Goal: Task Accomplishment & Management: Manage account settings

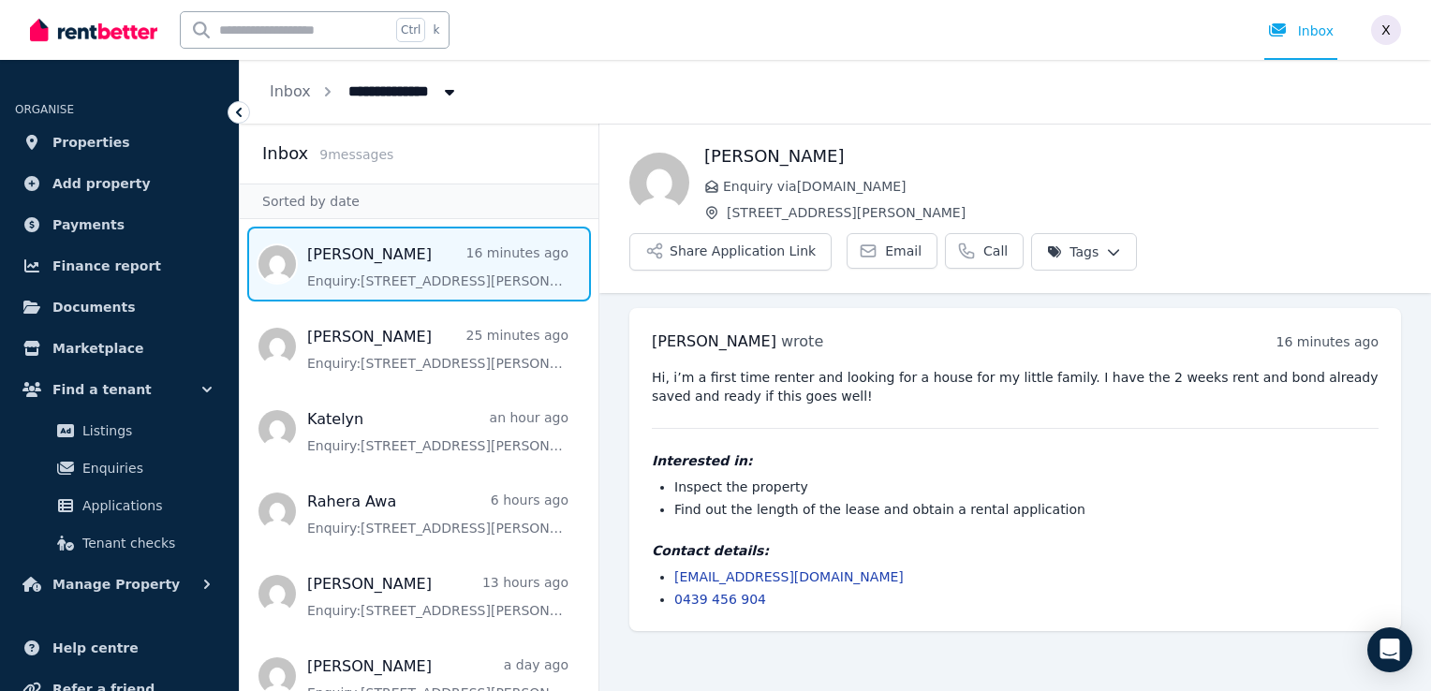
click at [383, 92] on span "All Properties" at bounding box center [410, 90] width 146 height 30
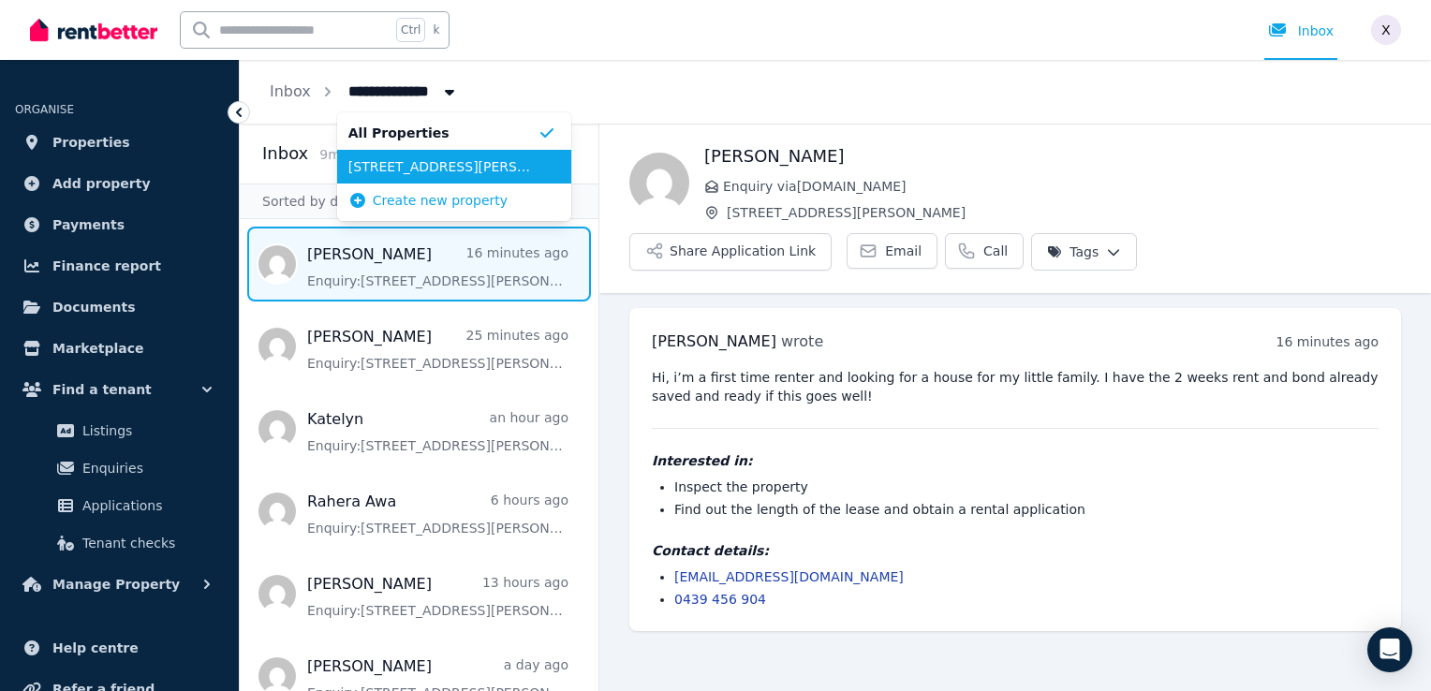
click at [382, 160] on span "[STREET_ADDRESS][PERSON_NAME]" at bounding box center [442, 166] width 189 height 19
type input "**********"
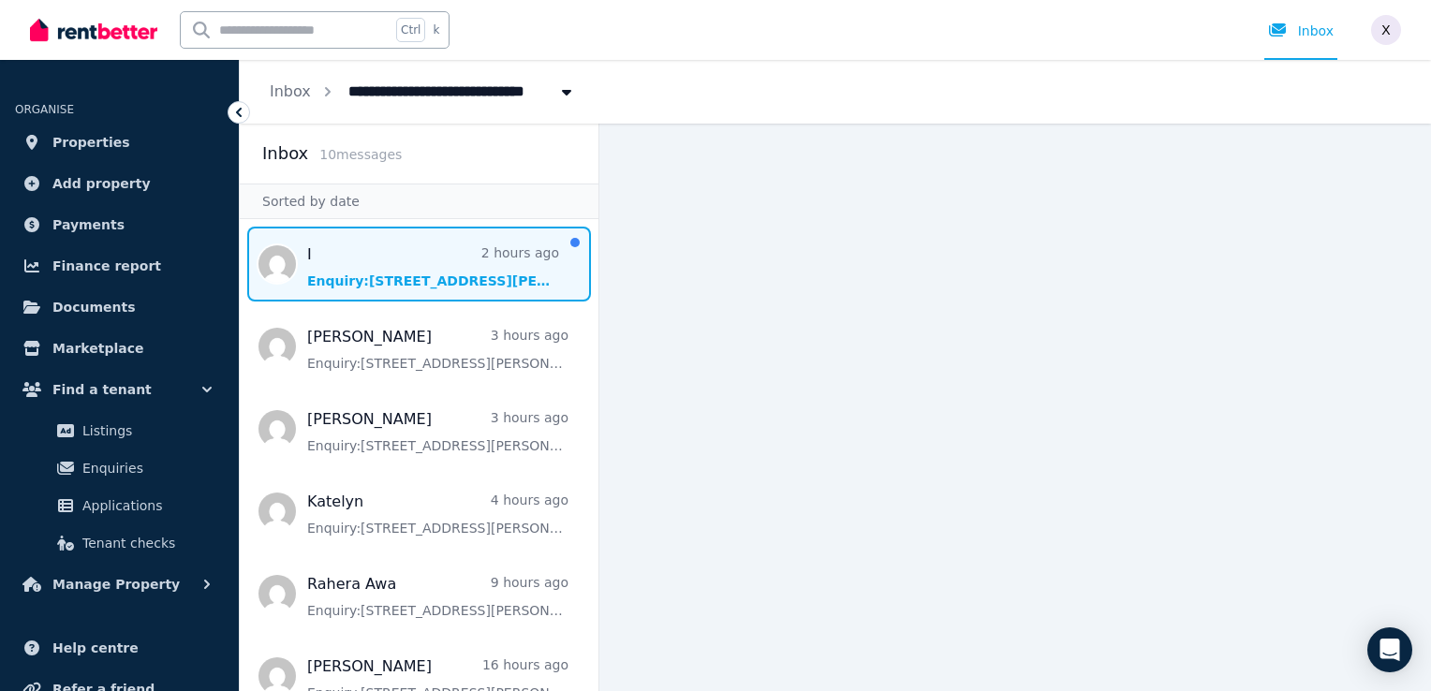
click at [407, 283] on span "Message list" at bounding box center [419, 264] width 359 height 75
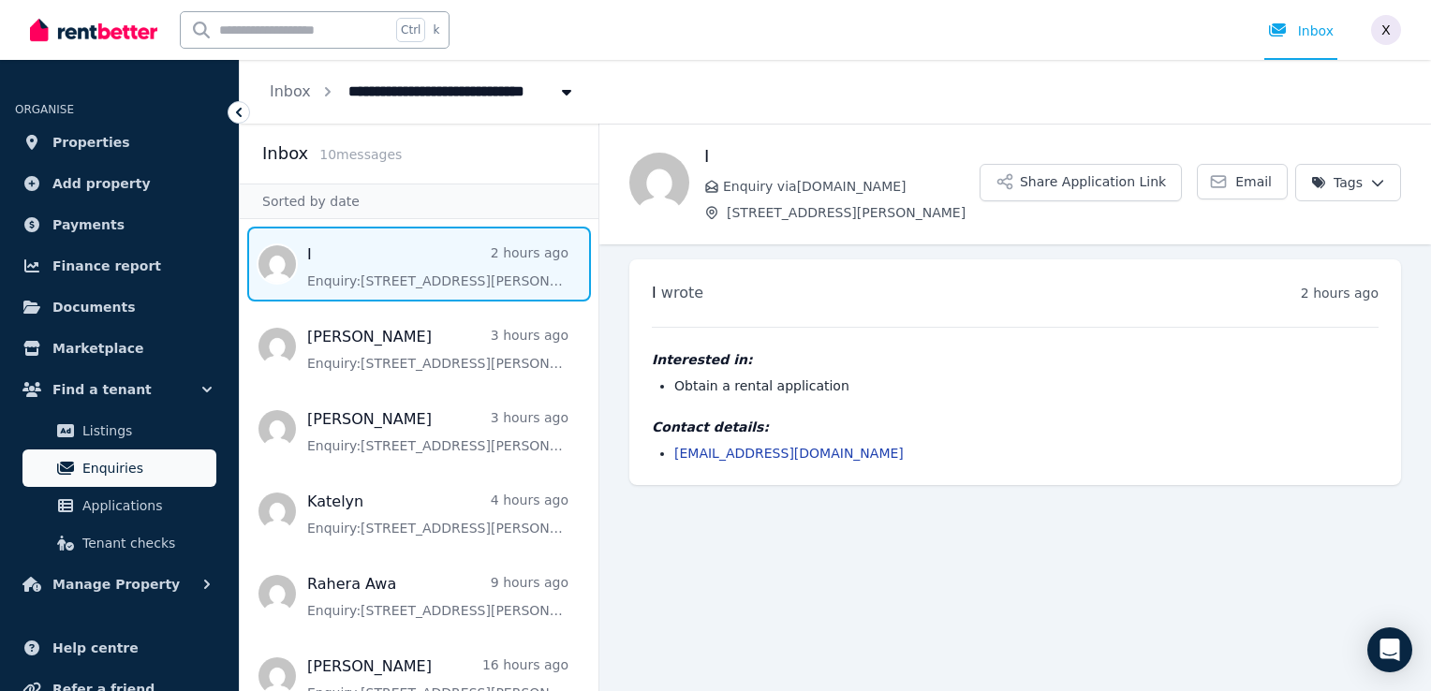
click at [105, 467] on span "Enquiries" at bounding box center [145, 468] width 126 height 22
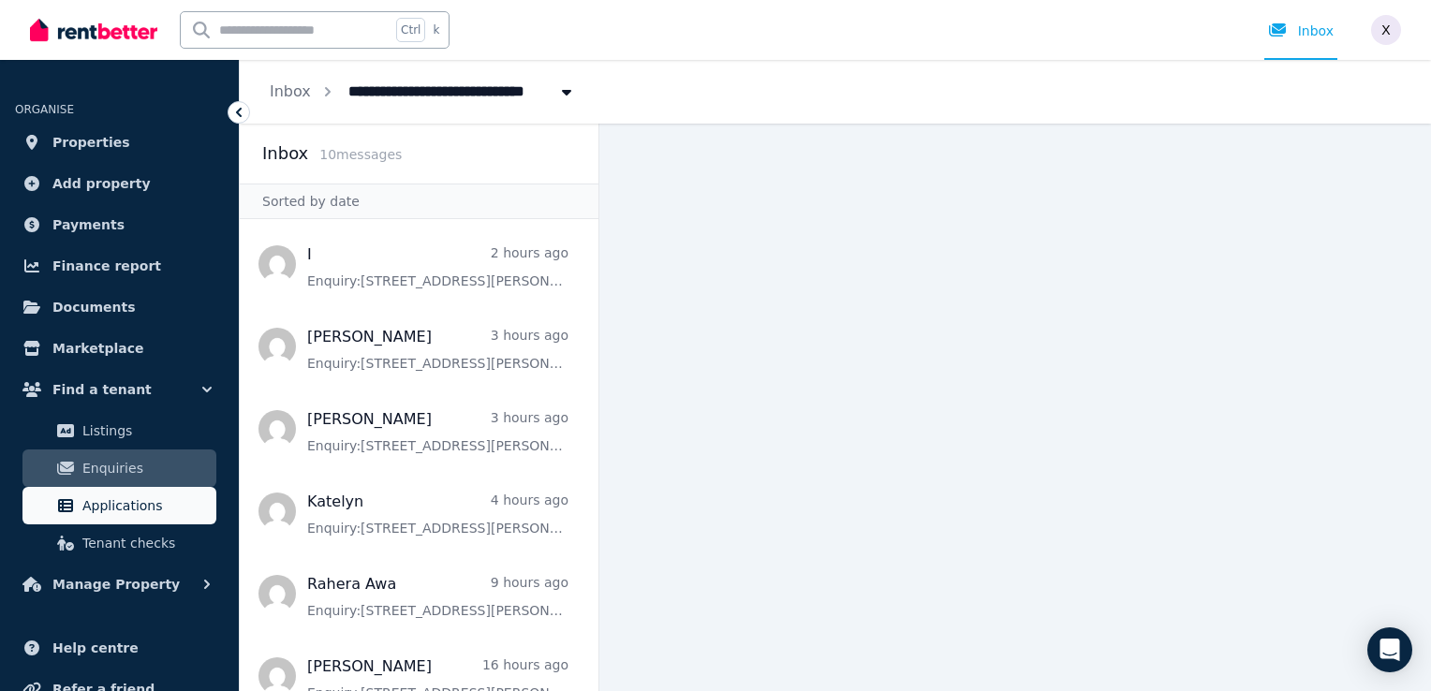
click at [135, 514] on span "Applications" at bounding box center [145, 506] width 126 height 22
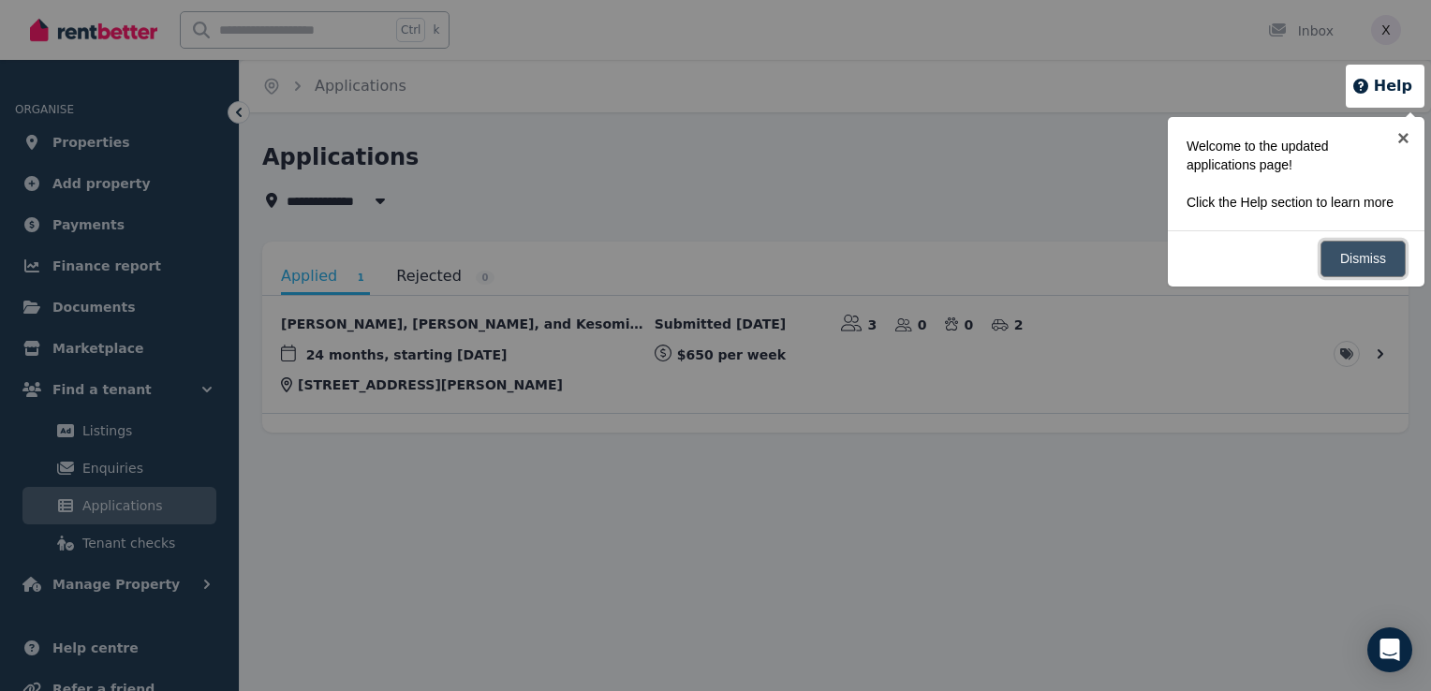
click at [1361, 253] on link "Dismiss" at bounding box center [1363, 259] width 85 height 37
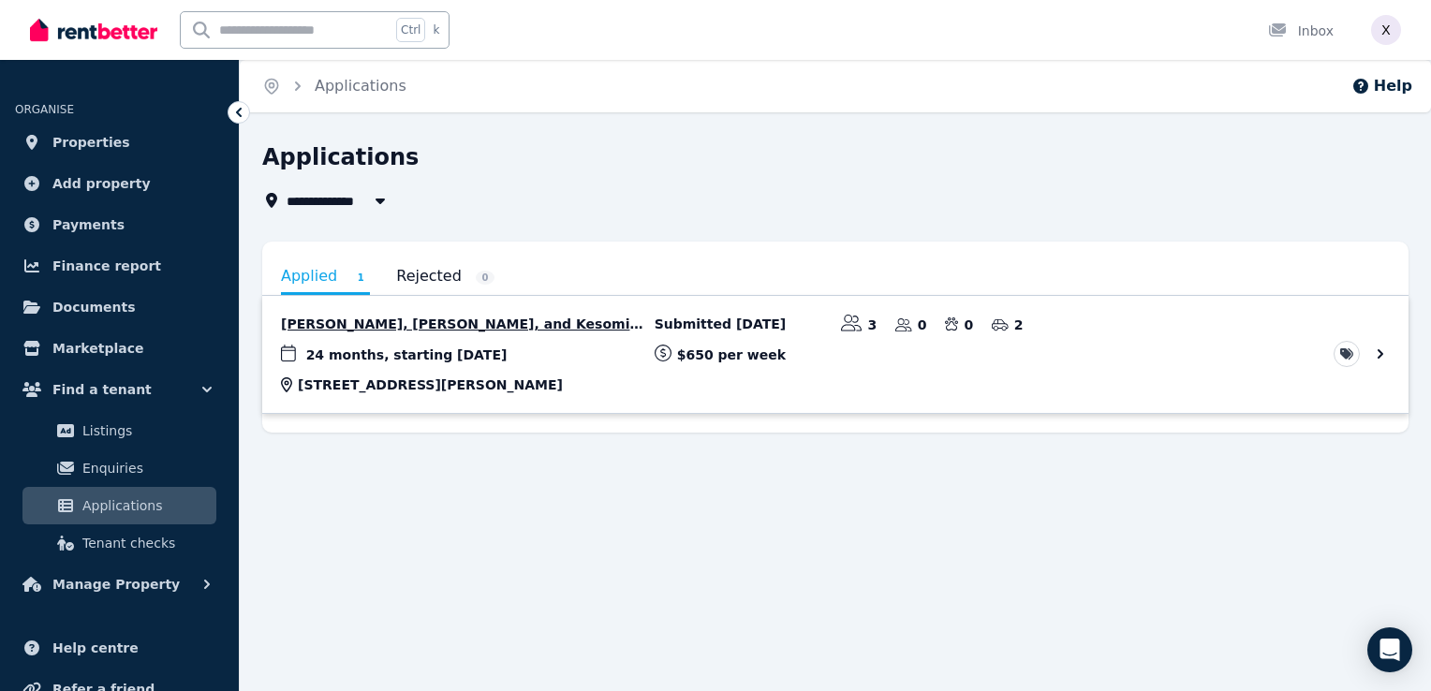
click at [450, 353] on link "View application: Salome Tongia, Josh Punga, and Kesomi Tongia" at bounding box center [835, 354] width 1147 height 117
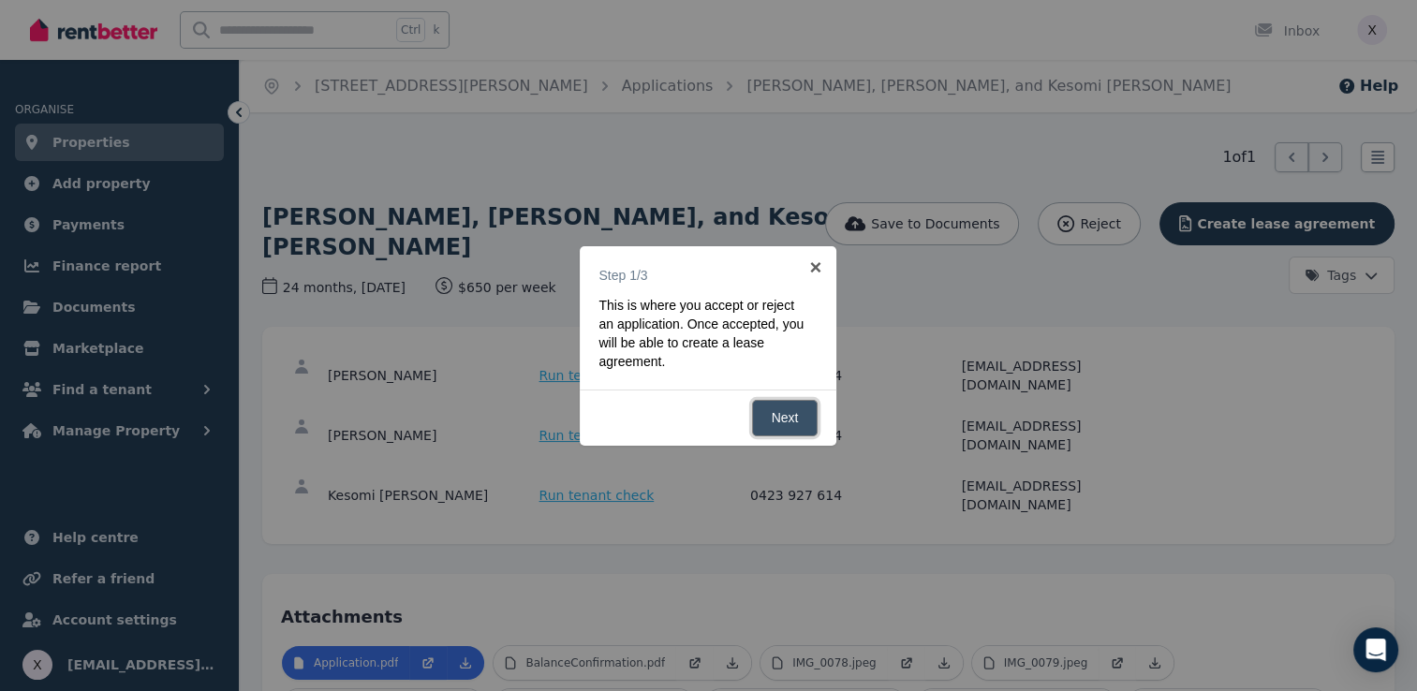
click at [769, 422] on link "Next" at bounding box center [785, 418] width 67 height 37
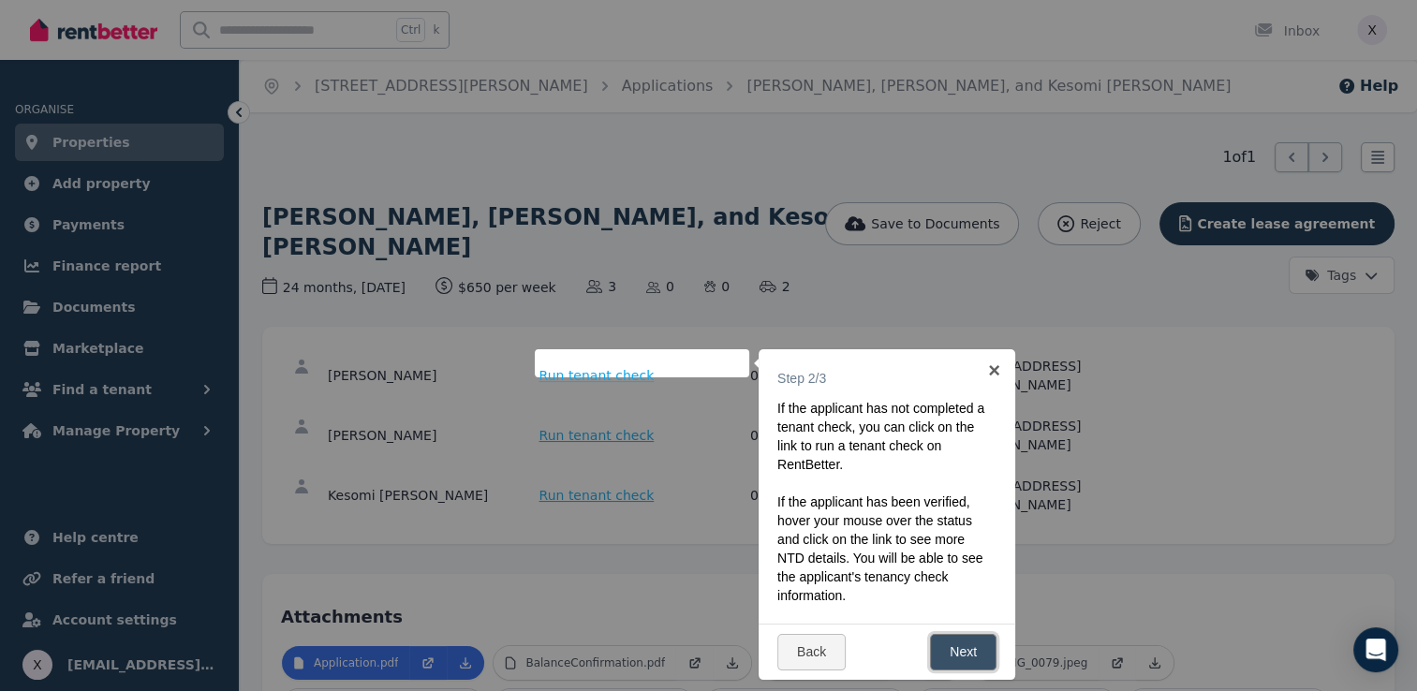
click at [947, 646] on link "Next" at bounding box center [963, 652] width 67 height 37
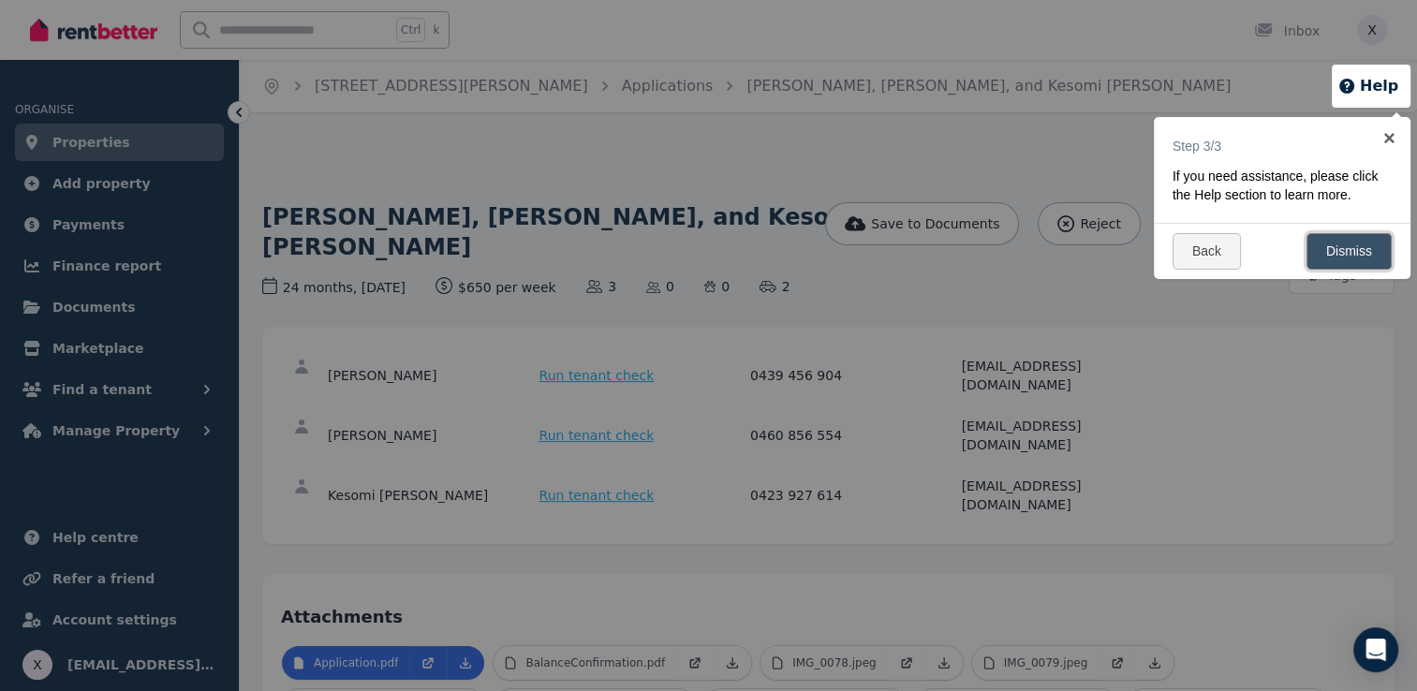
click at [1345, 254] on link "Dismiss" at bounding box center [1349, 251] width 85 height 37
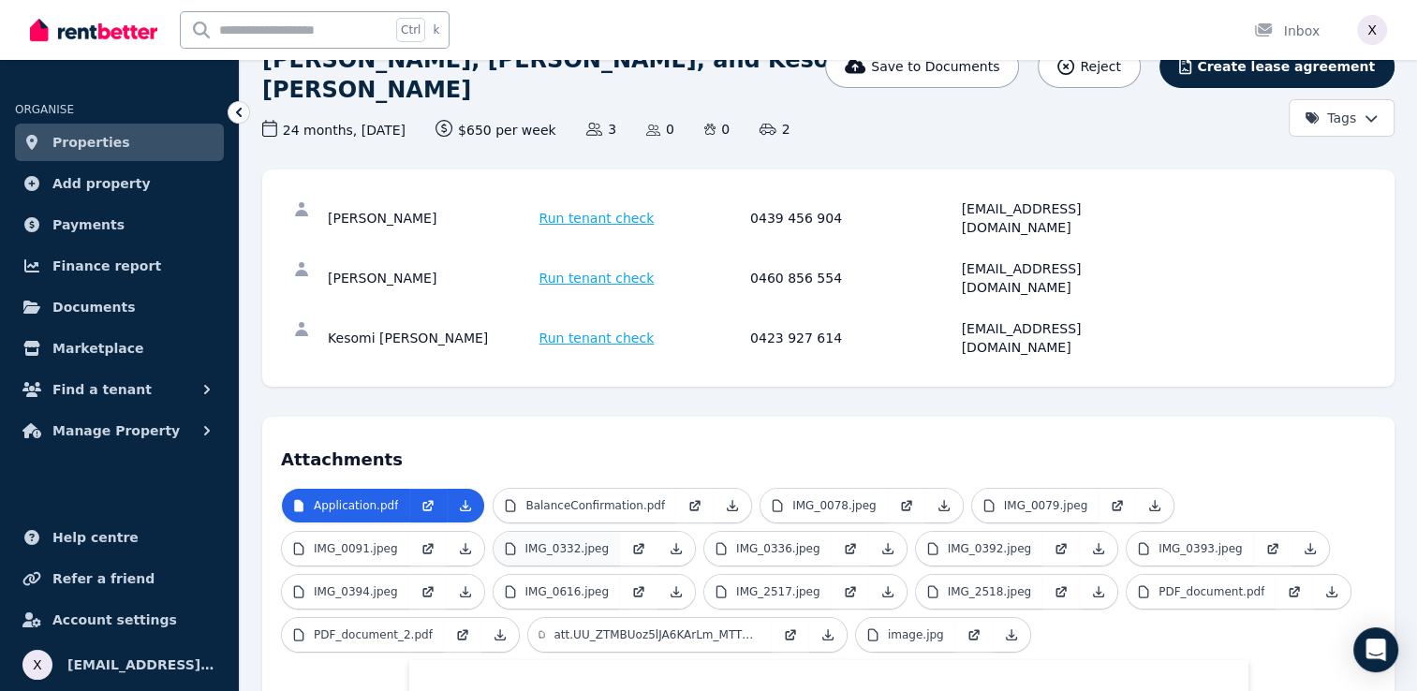
scroll to position [187, 0]
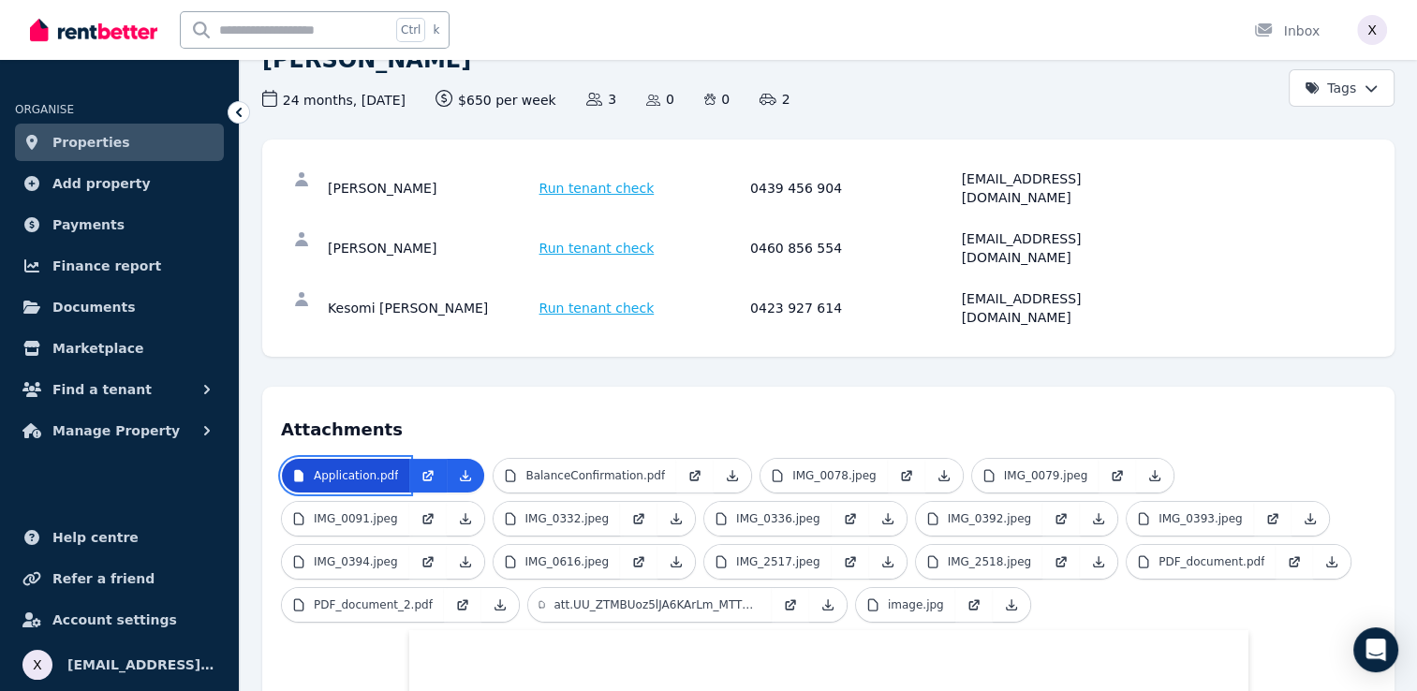
click at [345, 459] on link "Application.pdf" at bounding box center [345, 476] width 127 height 34
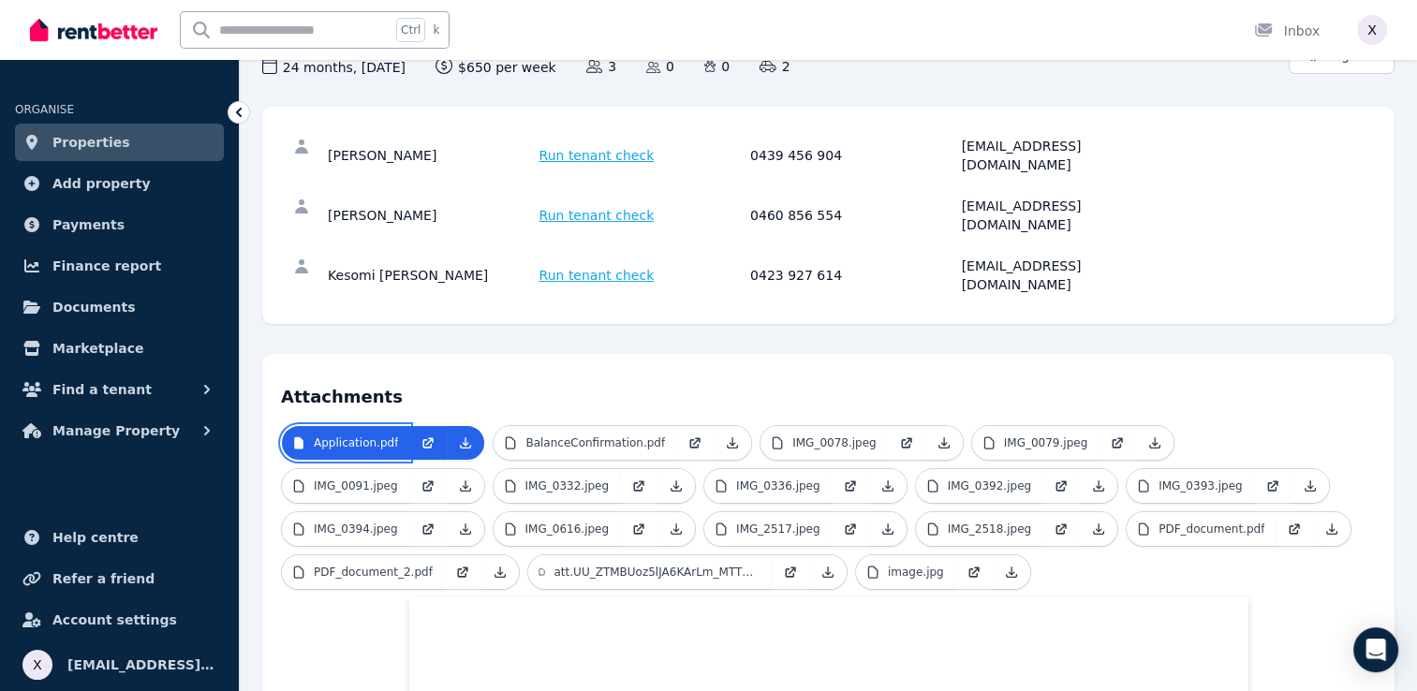
scroll to position [281, 0]
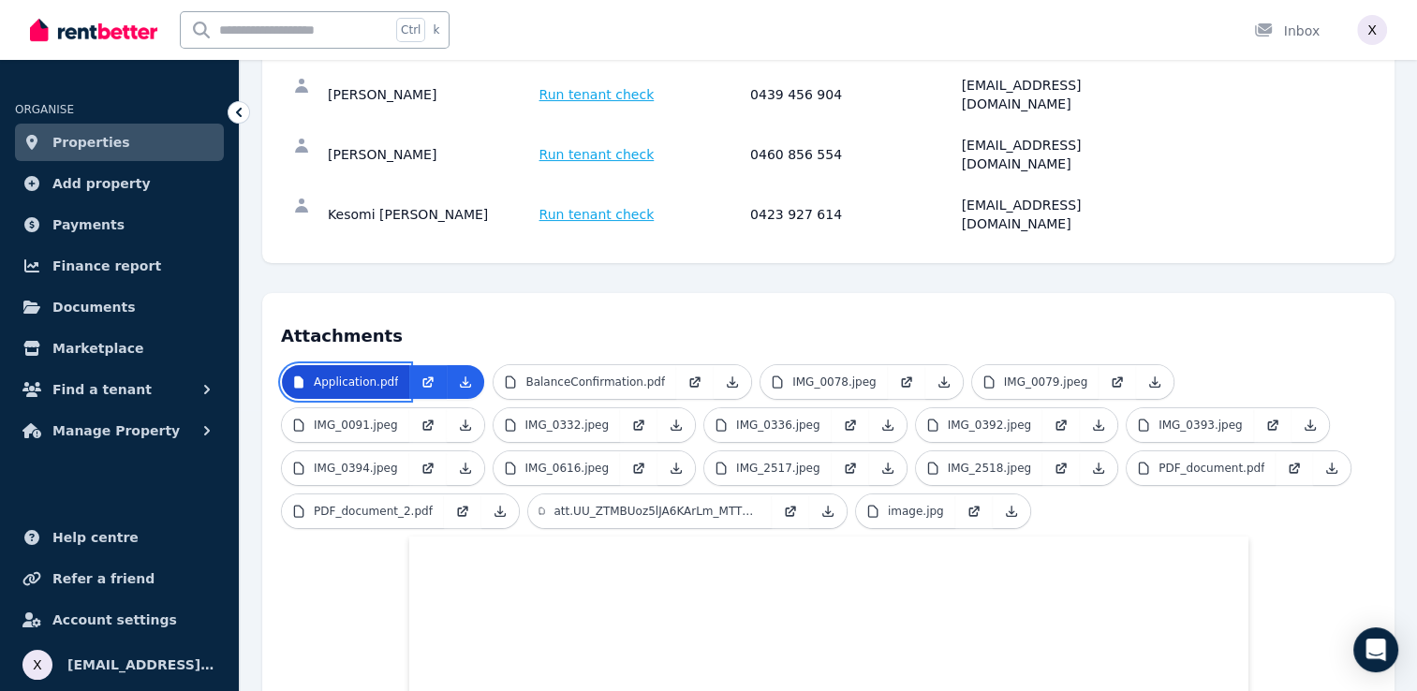
click at [363, 375] on p "Application.pdf" at bounding box center [356, 382] width 84 height 15
click at [421, 375] on icon at bounding box center [428, 382] width 15 height 15
